Goal: Complete application form

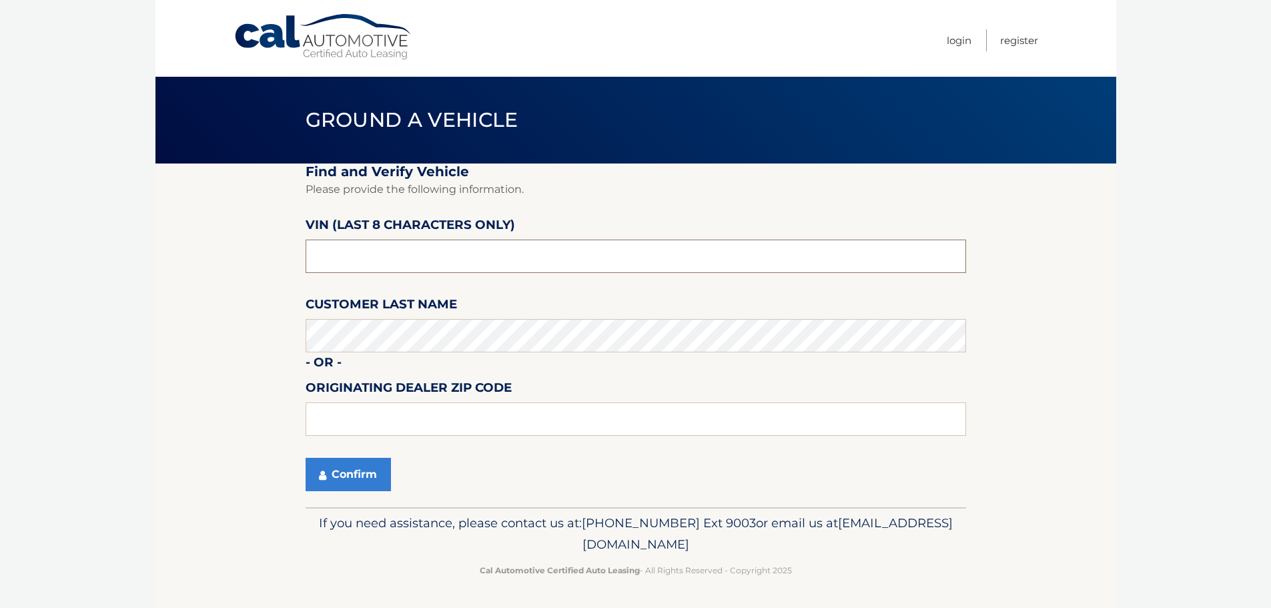
click at [438, 251] on input "text" at bounding box center [636, 256] width 661 height 33
type input "NT236016"
click at [338, 475] on button "Confirm" at bounding box center [348, 474] width 85 height 33
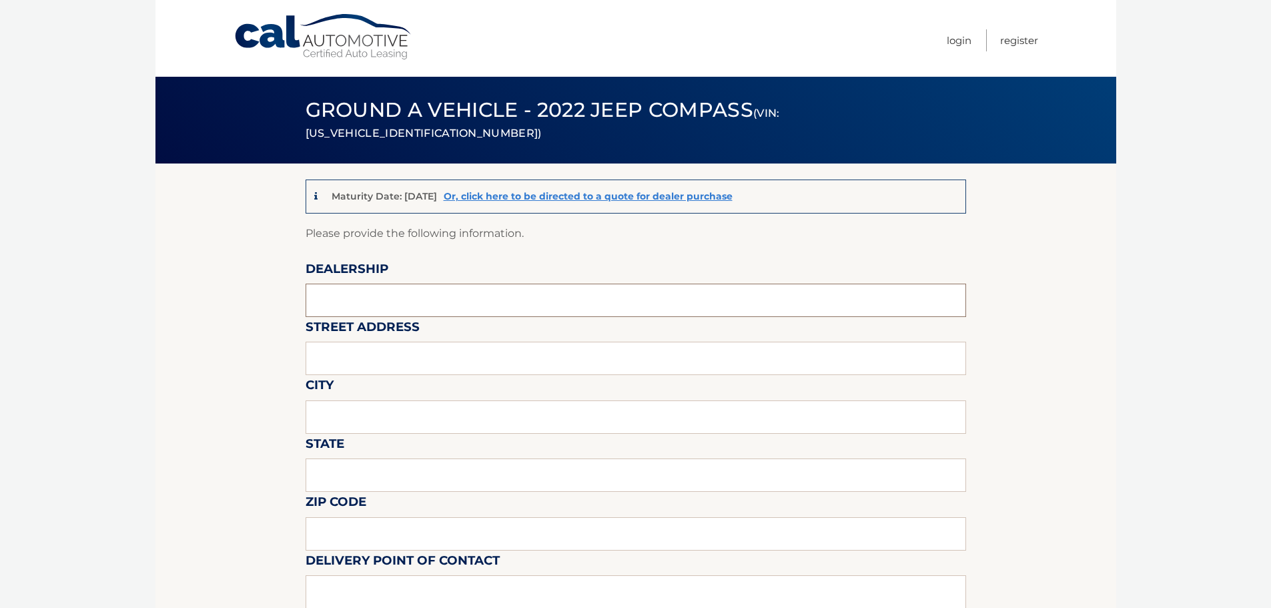
click at [460, 301] on input "text" at bounding box center [636, 300] width 661 height 33
type input "CAUSEWAY HYUNDAI"
type input "405 RT 72"
type input "MANAHAWKIN"
type input "NJ"
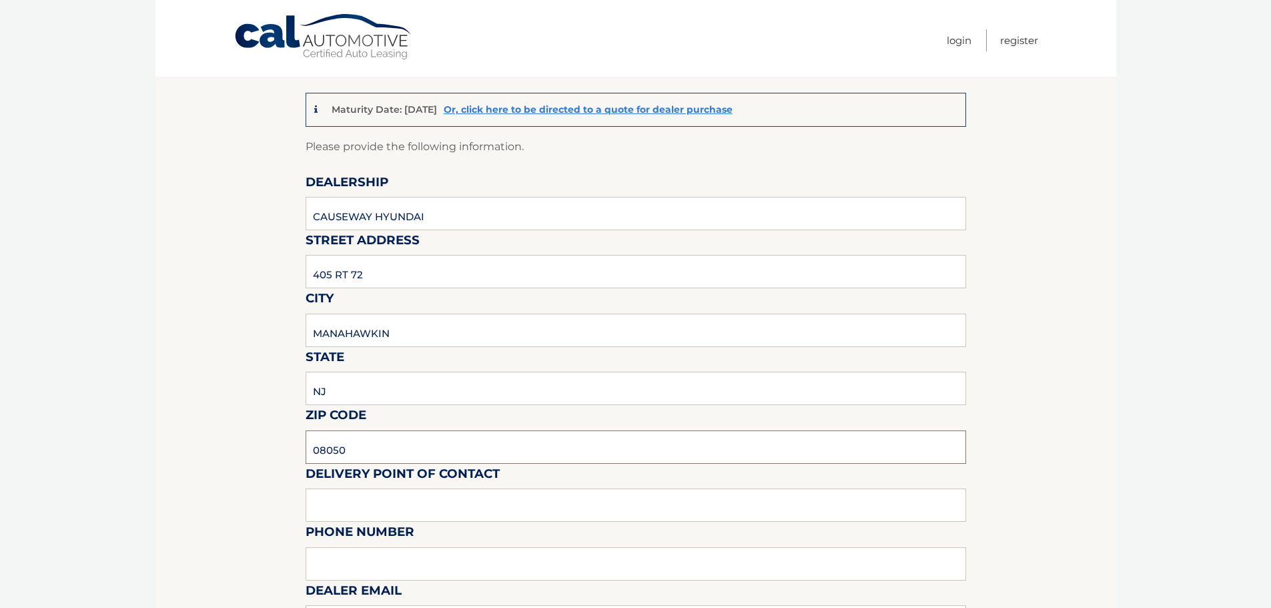
scroll to position [200, 0]
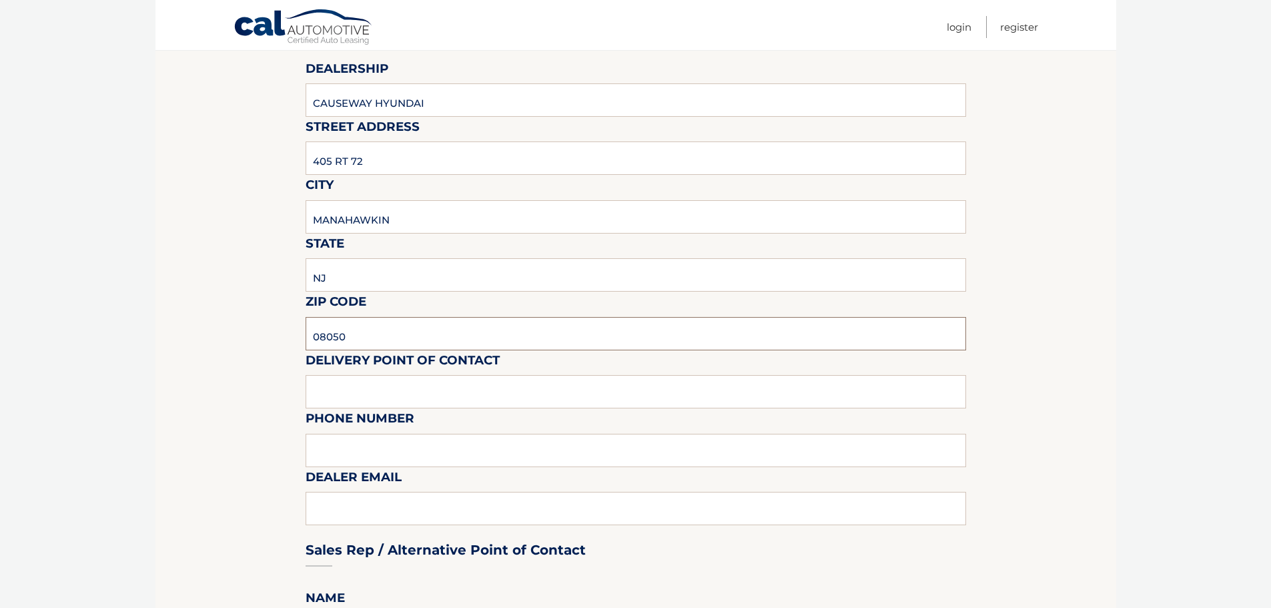
type input "08050"
click at [467, 390] on input "text" at bounding box center [636, 391] width 661 height 33
type input "HYUNDAI CASHIER"
type input "609-597-8083"
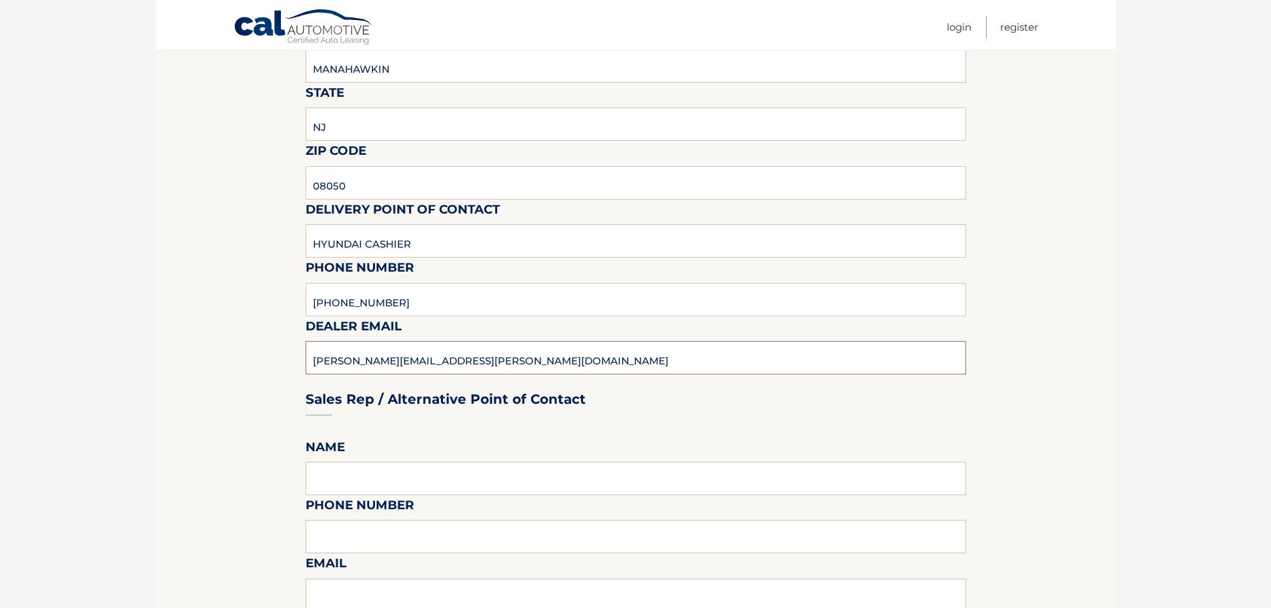
scroll to position [400, 0]
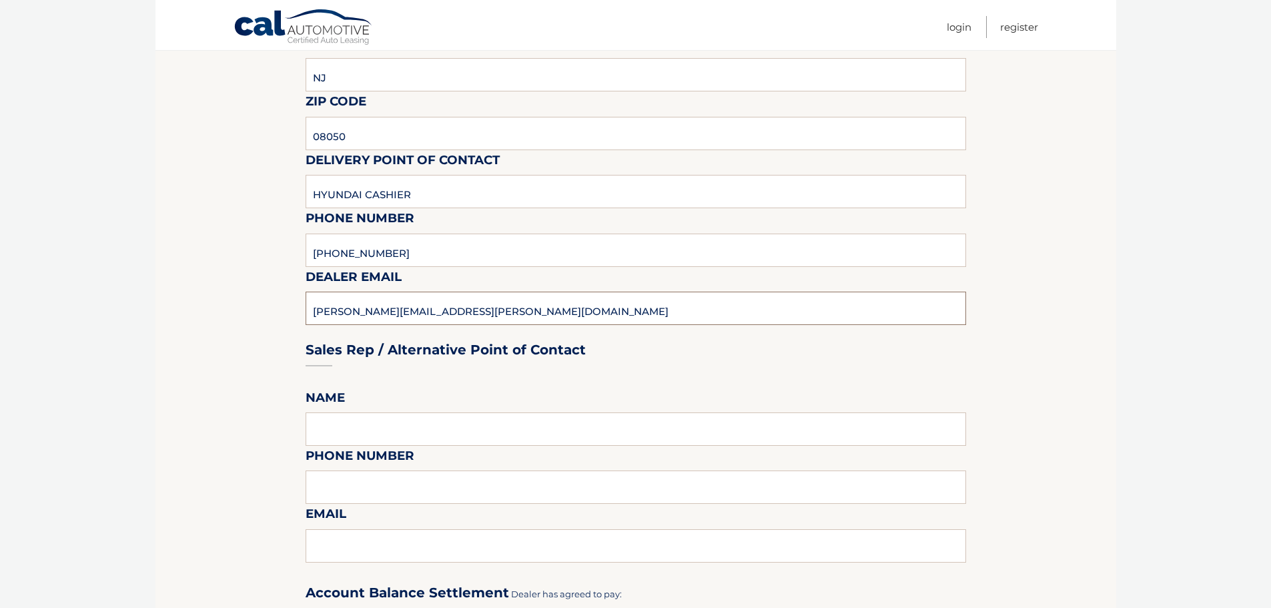
type input "WILLIAM.EVANS@CAUSEWAYCARS.COM"
click at [419, 422] on input "text" at bounding box center [636, 428] width 661 height 33
type input "WILL EVANS"
type input "732-604-5320"
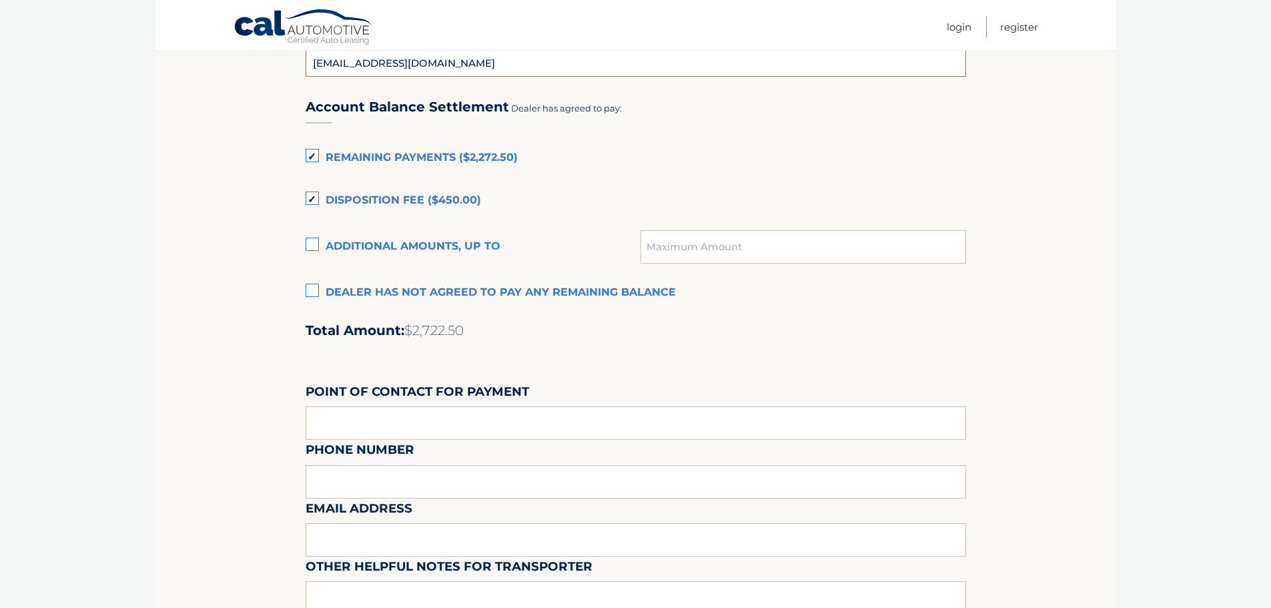
scroll to position [934, 0]
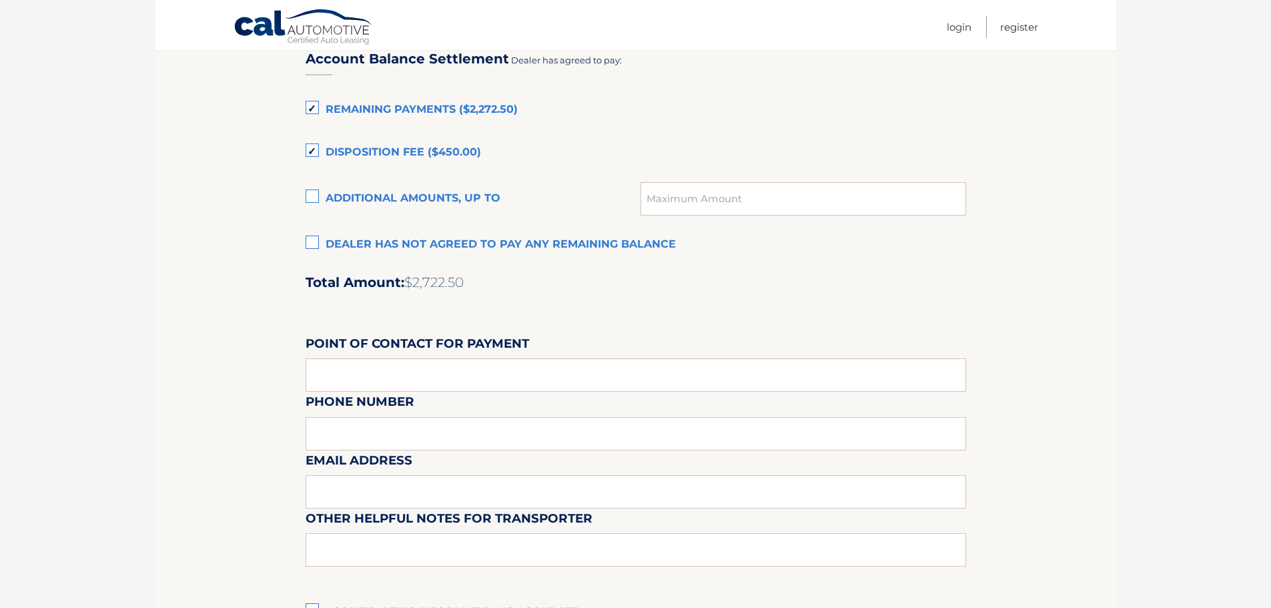
type input "WEVANS1506@GMAIL.COM"
click at [315, 197] on label "Additional amounts, up to" at bounding box center [474, 199] width 336 height 27
click at [0, 0] on input "Additional amounts, up to" at bounding box center [0, 0] width 0 height 0
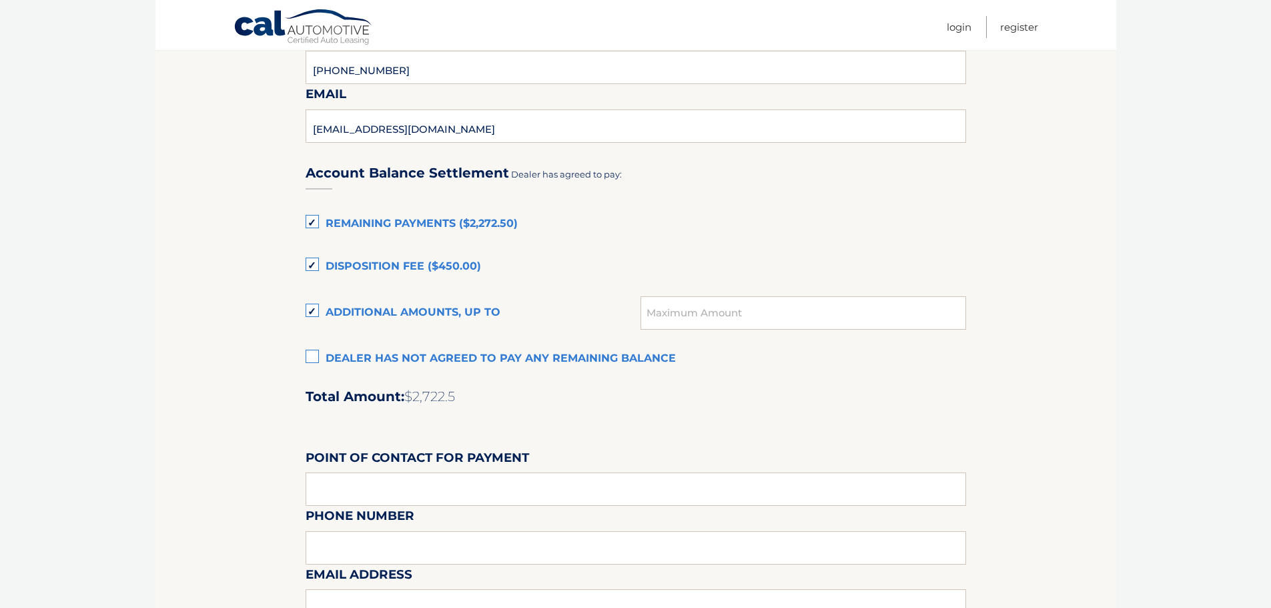
scroll to position [786, 0]
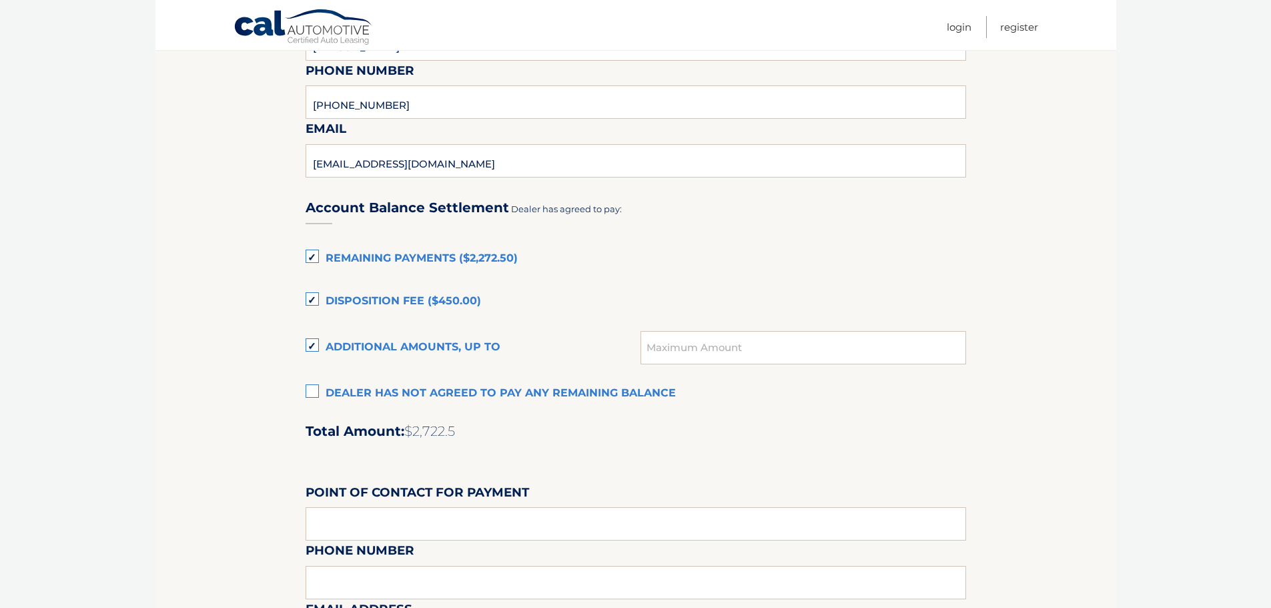
click at [545, 437] on h2 "Total Amount: $2,722.5" at bounding box center [636, 431] width 661 height 17
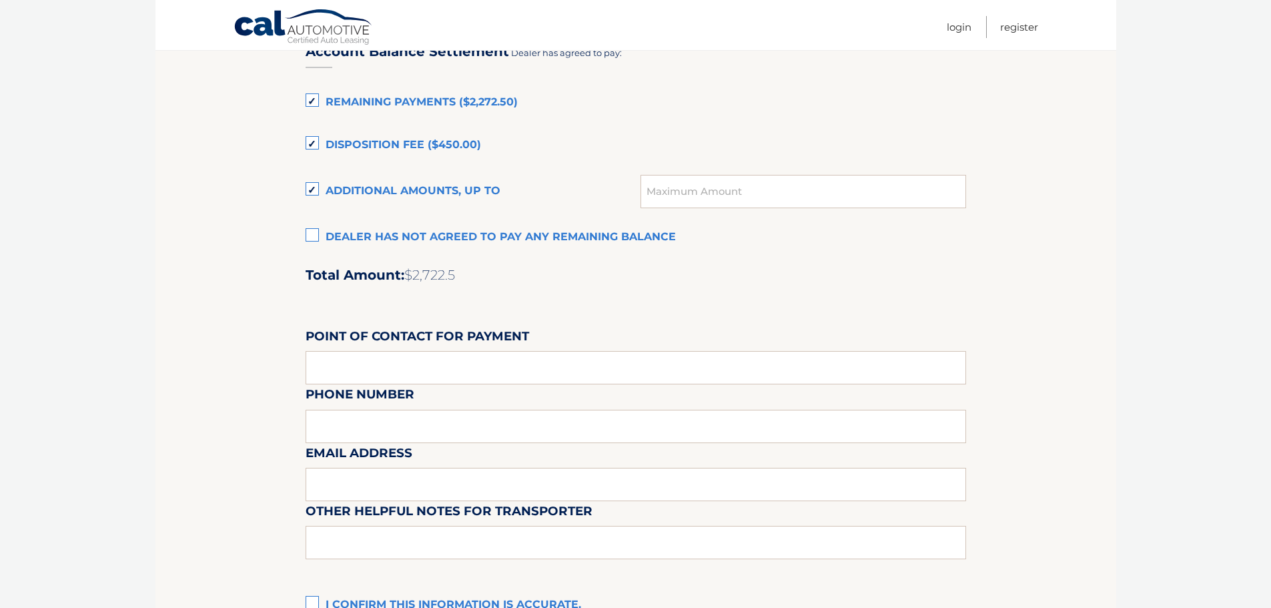
scroll to position [986, 0]
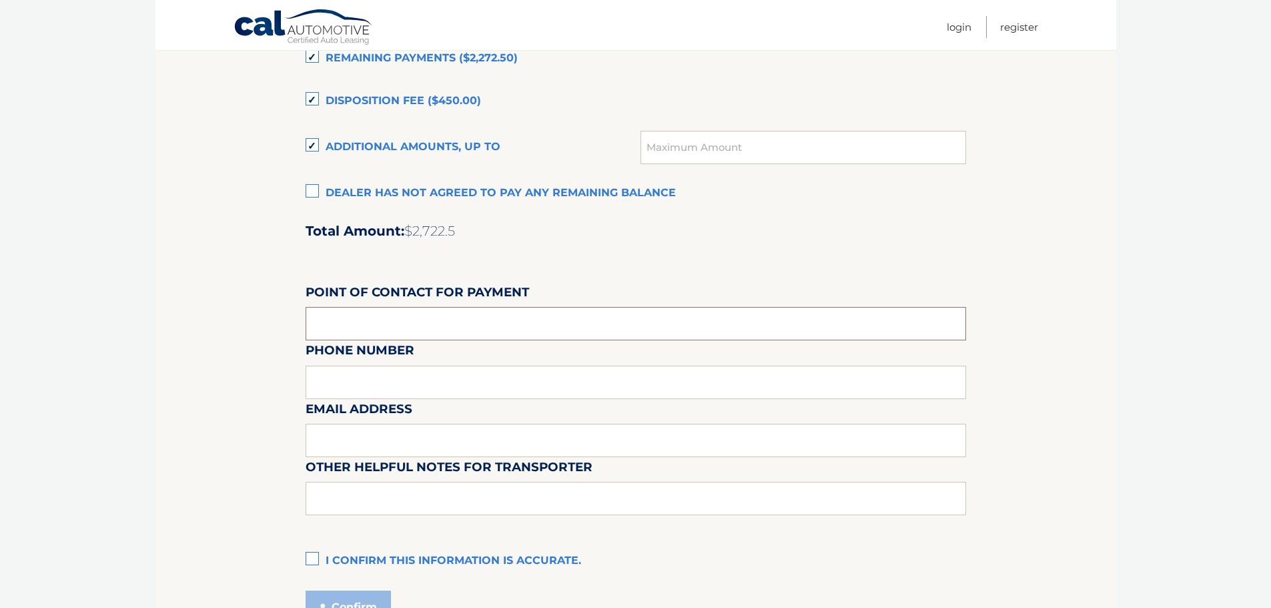
click at [471, 324] on input "text" at bounding box center [636, 323] width 661 height 33
type input "WILL EVANS"
type input "7"
type input "609-597-8083 X 1121"
type input "WEVANS1506@GMAIL.COM"
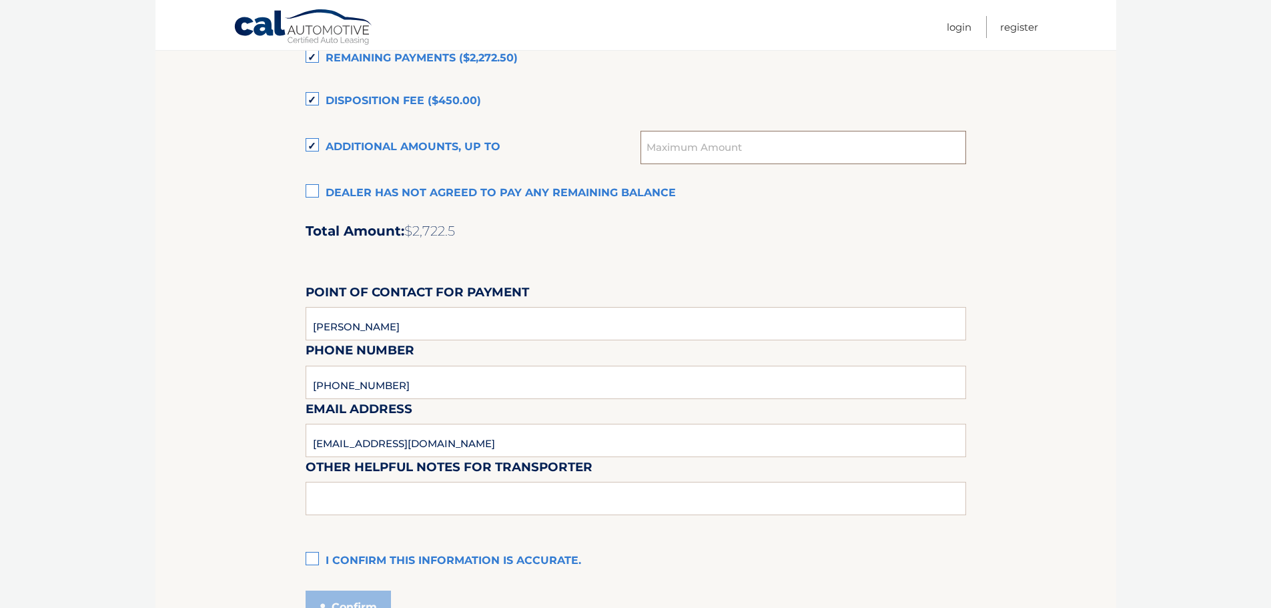
click at [685, 152] on input "text" at bounding box center [803, 147] width 325 height 33
click at [755, 218] on div "Account Balance Settlement Dealer has agreed to pay: Remaining Payments ($2,272…" at bounding box center [636, 279] width 661 height 592
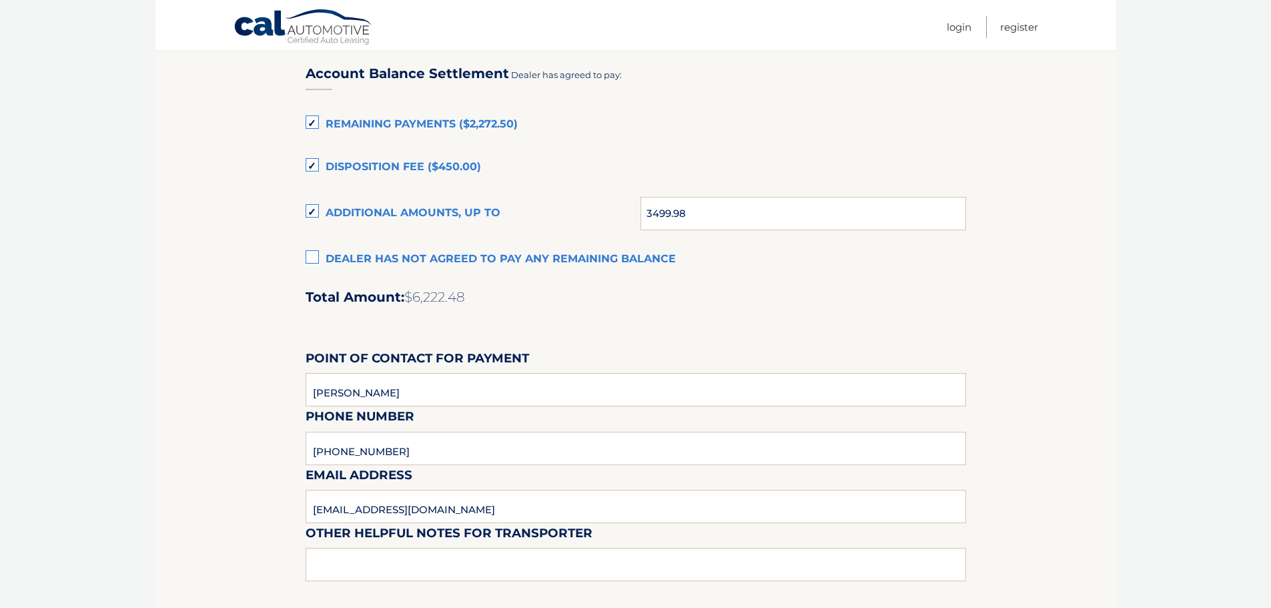
scroll to position [919, 0]
click at [309, 212] on label "Additional amounts, up to" at bounding box center [474, 214] width 336 height 27
click at [0, 0] on input "Additional amounts, up to" at bounding box center [0, 0] width 0 height 0
click at [733, 209] on input "3499.98" at bounding box center [803, 214] width 325 height 33
type input "3"
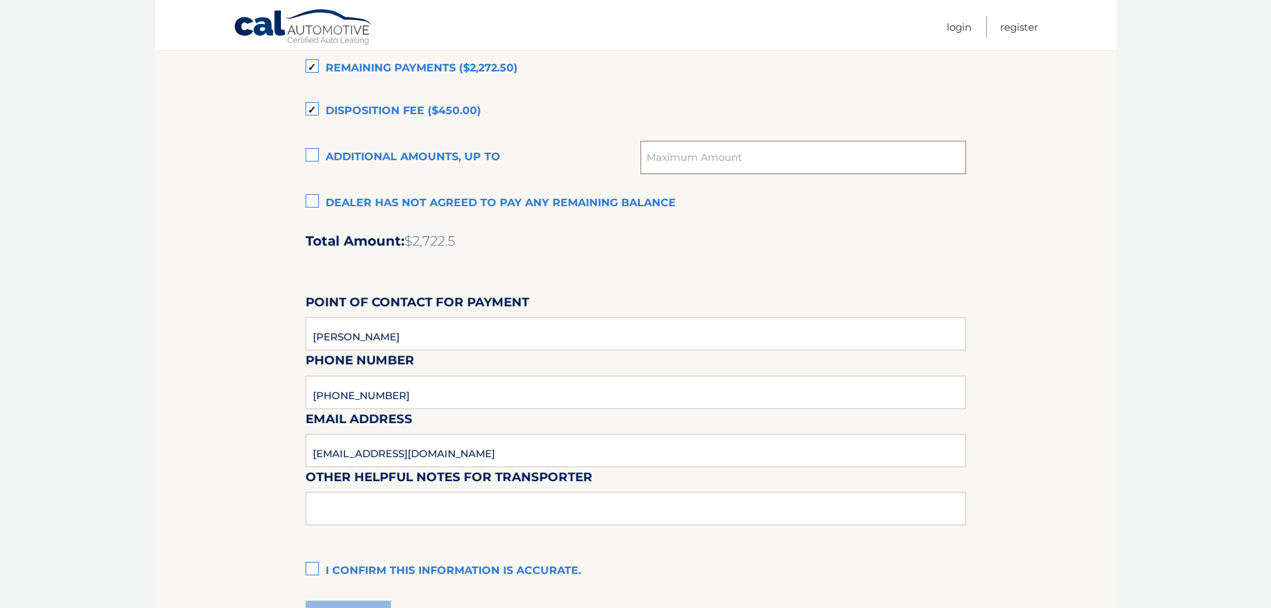
scroll to position [1052, 0]
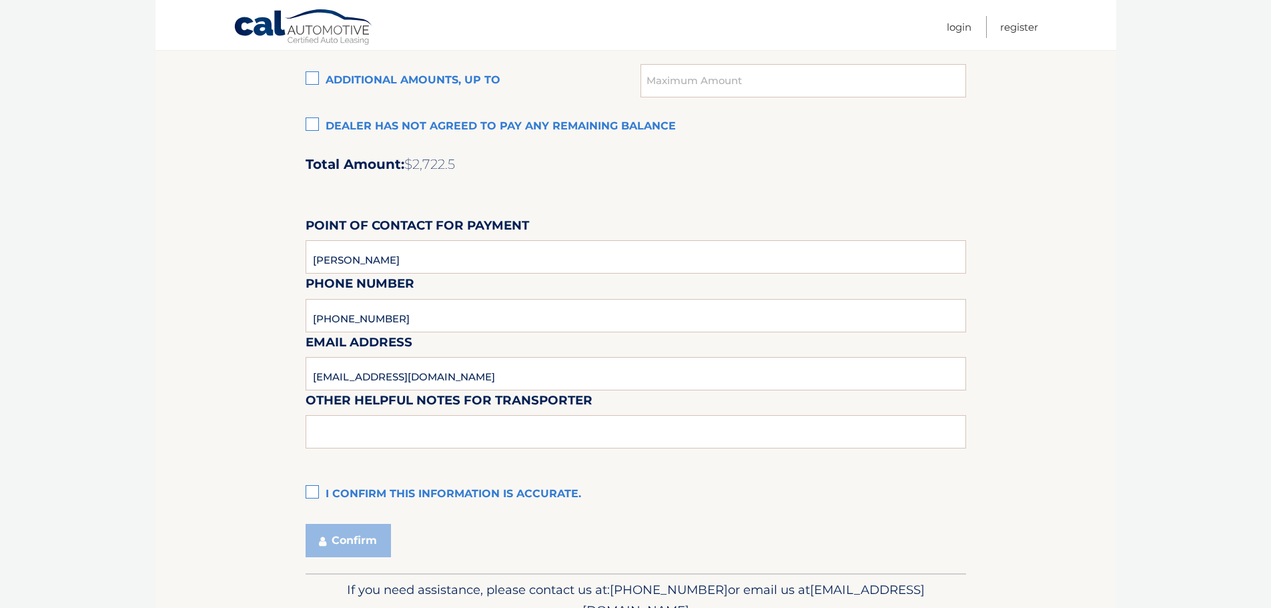
click at [312, 491] on label "I confirm this information is accurate." at bounding box center [636, 494] width 661 height 27
click at [0, 0] on input "I confirm this information is accurate." at bounding box center [0, 0] width 0 height 0
click at [349, 540] on button "Confirm" at bounding box center [348, 540] width 85 height 33
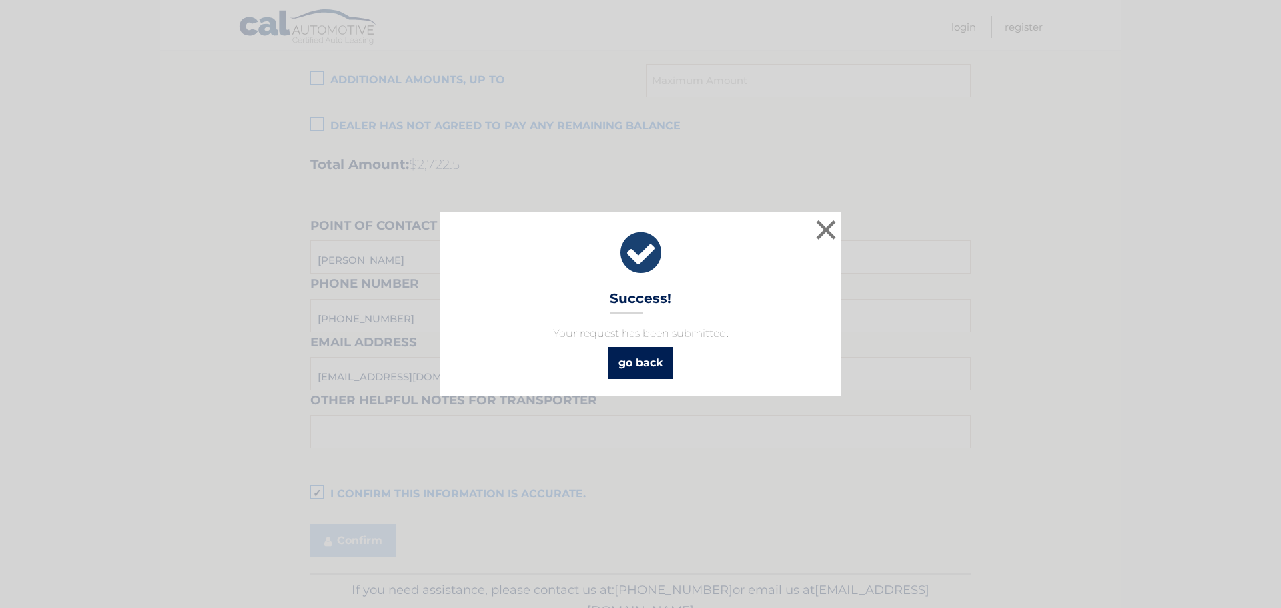
click at [660, 365] on link "go back" at bounding box center [640, 363] width 65 height 32
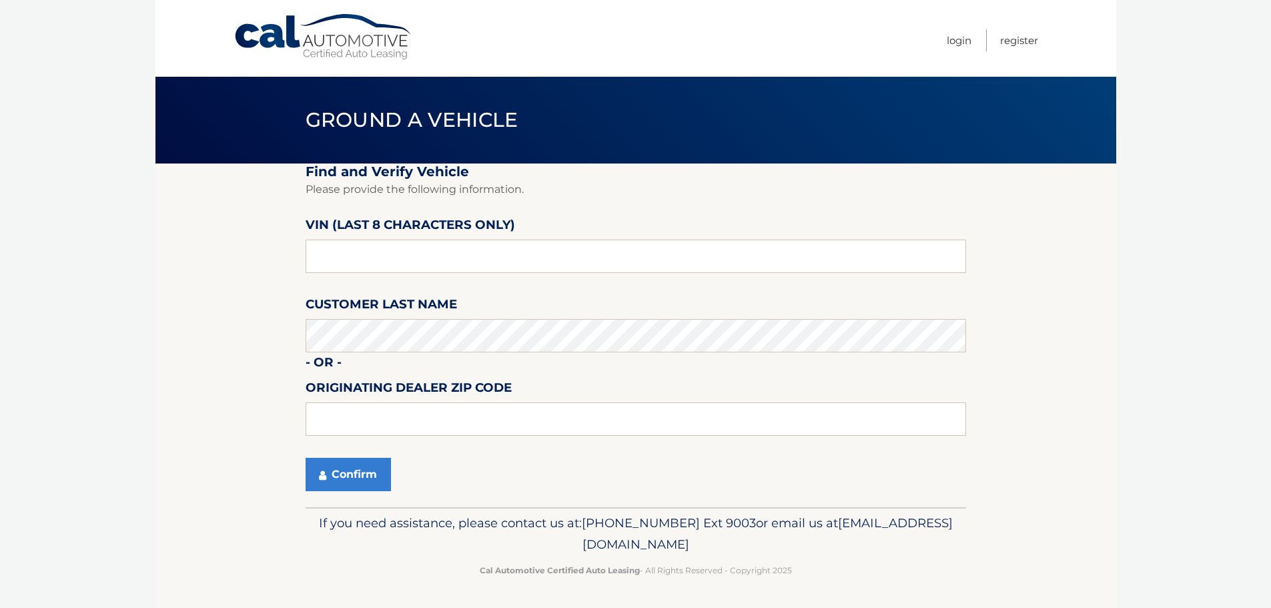
click at [357, 33] on link "Cal Automotive" at bounding box center [324, 36] width 180 height 47
